Goal: Check status: Check status

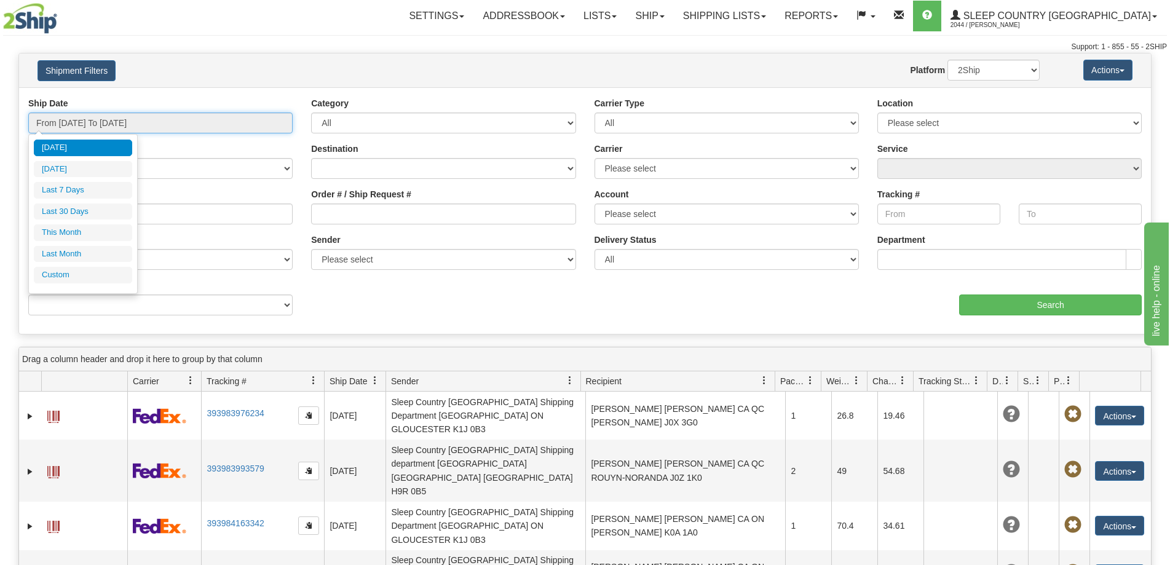
click at [116, 124] on input "From [DATE] To [DATE]" at bounding box center [160, 123] width 264 height 21
click at [84, 208] on li "Last 30 Days" at bounding box center [83, 212] width 98 height 17
type input "From [DATE] To [DATE]"
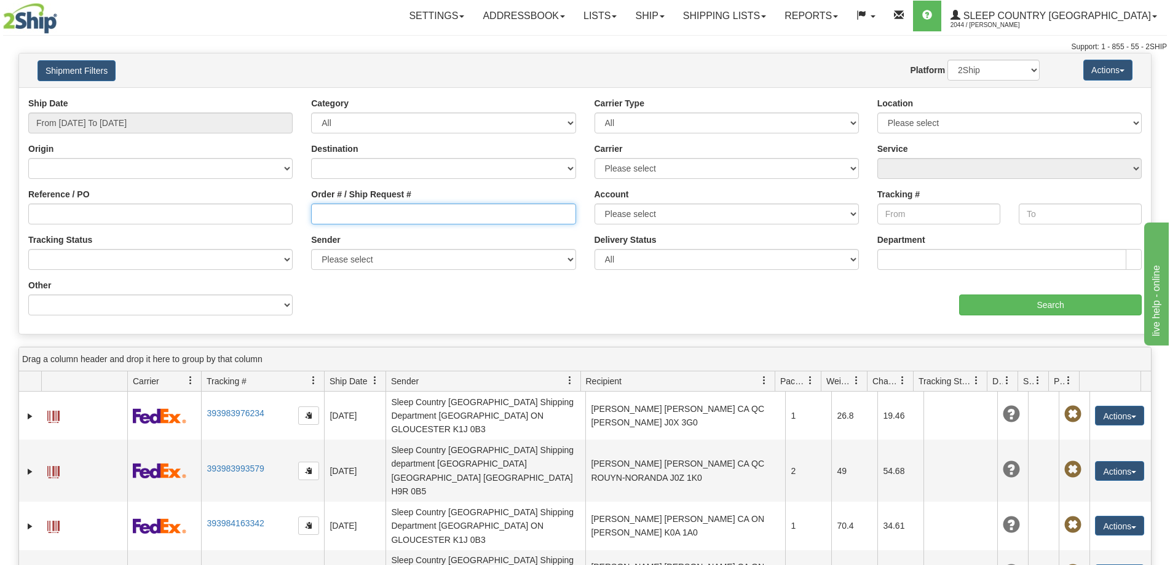
click at [420, 210] on input "Order # / Ship Request #" at bounding box center [443, 214] width 264 height 21
paste input "5195690660"
type input "5195690660"
drag, startPoint x: 395, startPoint y: 213, endPoint x: 162, endPoint y: 213, distance: 232.4
click at [162, 97] on div "Reference / PO Order # / Ship Request # 5195690660 Account Please select [GEOGR…" at bounding box center [585, 97] width 1132 height 0
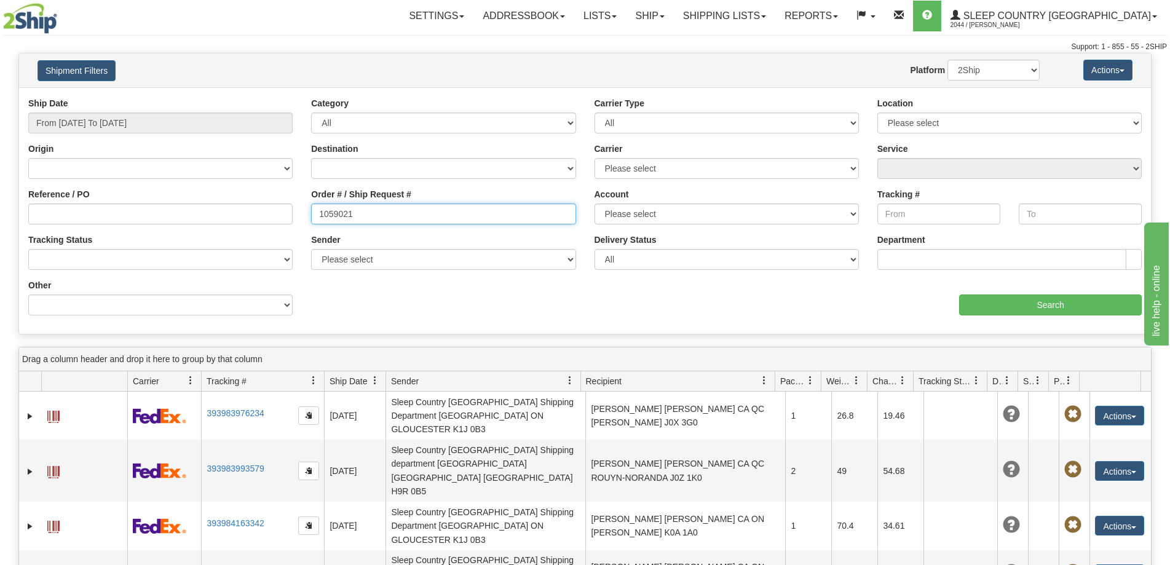
type input "1059021"
